Goal: Answer question/provide support

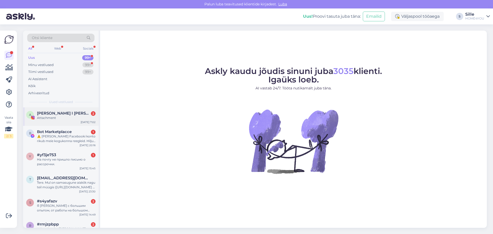
click at [57, 119] on div "Attachment" at bounding box center [66, 117] width 58 height 5
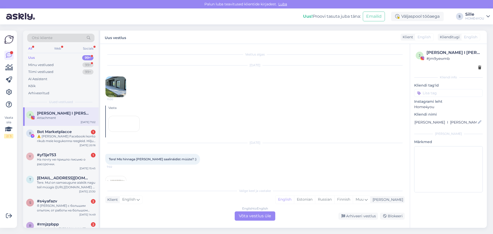
scroll to position [45, 0]
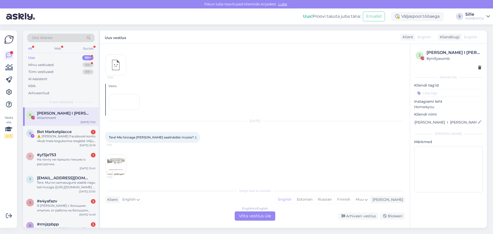
click at [118, 169] on div "7:02" at bounding box center [115, 164] width 21 height 21
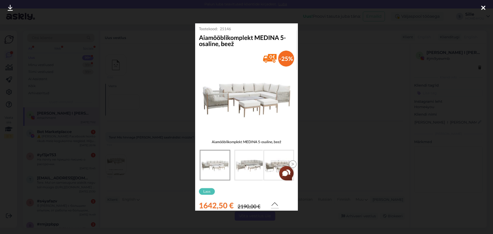
click at [169, 105] on div at bounding box center [246, 117] width 493 height 234
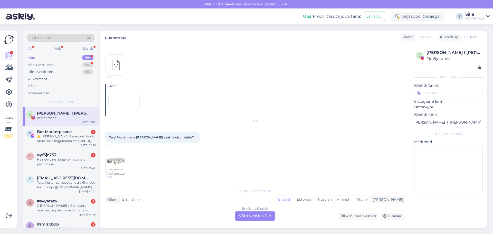
click at [120, 175] on img at bounding box center [115, 164] width 21 height 21
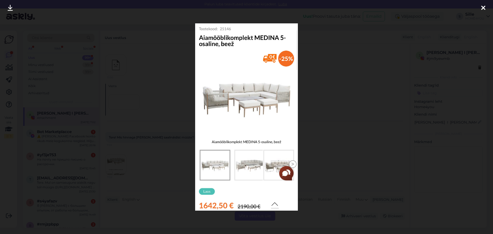
click at [151, 144] on div at bounding box center [246, 117] width 493 height 234
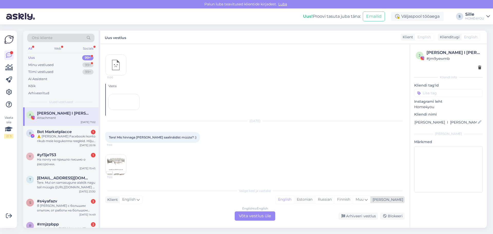
click at [315, 200] on div "Estonian" at bounding box center [304, 199] width 21 height 8
click at [141, 200] on div "English" at bounding box center [130, 199] width 23 height 8
type input "es"
click at [130, 171] on link "Estonian" at bounding box center [133, 170] width 56 height 8
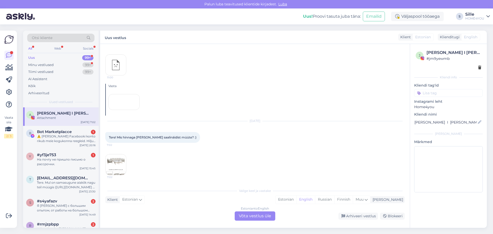
click at [259, 217] on div "Estonian to English Võta vestlus üle" at bounding box center [254, 215] width 41 height 9
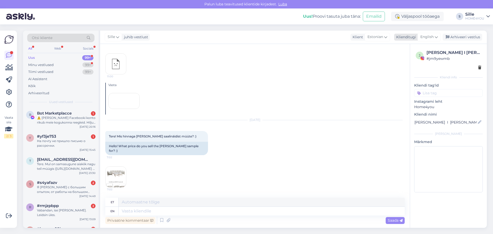
click at [426, 36] on span "English" at bounding box center [426, 37] width 13 height 6
type input "es"
click at [413, 67] on link "Estonian" at bounding box center [417, 68] width 56 height 8
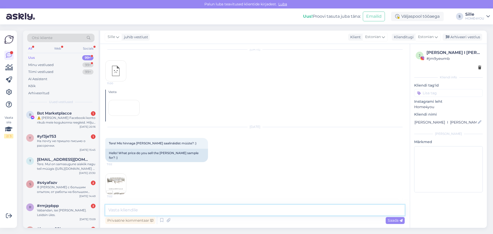
click at [135, 213] on textarea at bounding box center [254, 209] width 299 height 11
type textarea "Tere, Salongis on meil see toode müügil hinnaga 1423,5"
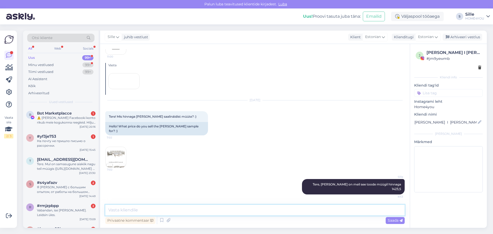
scroll to position [94, 0]
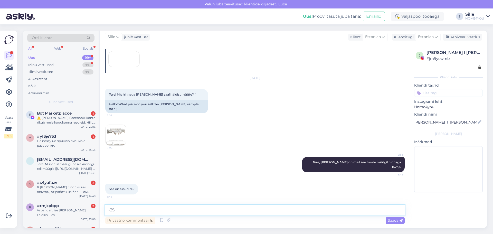
type textarea "-35%"
